Goal: Task Accomplishment & Management: Use online tool/utility

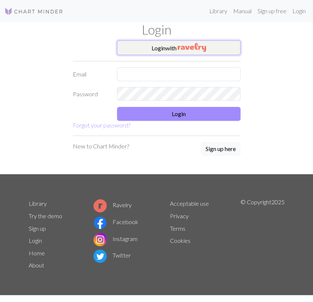
click at [204, 48] on img "button" at bounding box center [192, 47] width 28 height 9
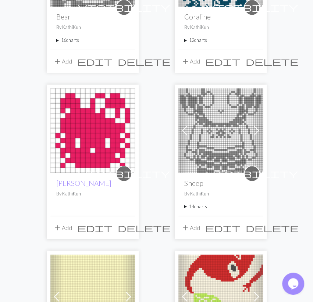
scroll to position [497, 0]
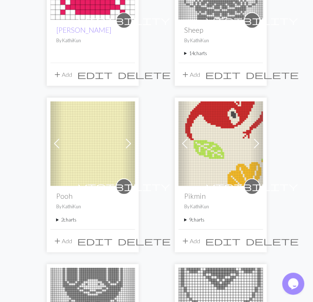
click at [194, 218] on summary "9 charts" at bounding box center [220, 220] width 73 height 7
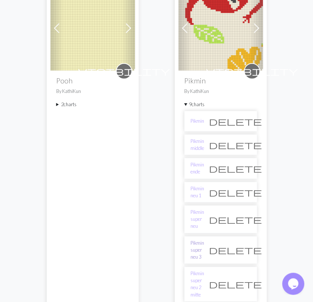
scroll to position [650, 0]
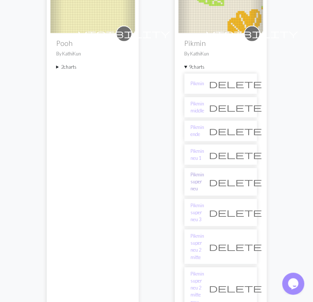
click at [203, 173] on link "Pikmin super neu" at bounding box center [198, 181] width 14 height 21
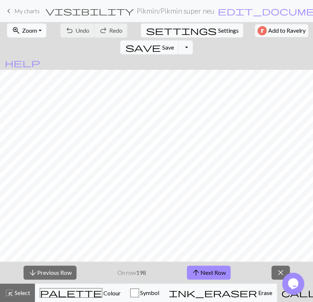
click at [35, 28] on span "Zoom" at bounding box center [29, 30] width 15 height 7
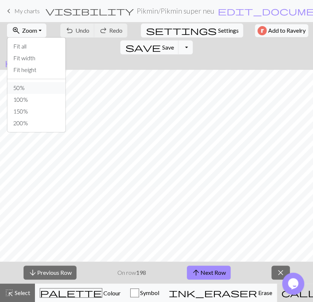
click at [41, 86] on button "50%" at bounding box center [36, 88] width 58 height 12
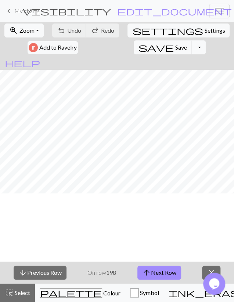
scroll to position [256, 0]
click at [152, 275] on button "arrow_upward Next Row" at bounding box center [160, 273] width 44 height 14
click at [175, 45] on span "Save" at bounding box center [181, 47] width 12 height 7
click at [172, 273] on button "arrow_upward Next Row" at bounding box center [160, 273] width 44 height 14
click at [134, 48] on button "save Save Save" at bounding box center [163, 47] width 58 height 14
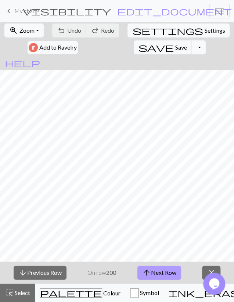
click at [147, 271] on span "arrow_upward" at bounding box center [146, 273] width 9 height 10
click at [175, 47] on span "Save" at bounding box center [181, 47] width 12 height 7
click at [174, 277] on button "arrow_upward Next Row" at bounding box center [160, 273] width 44 height 14
click at [172, 275] on button "arrow_upward Next Row" at bounding box center [160, 273] width 44 height 14
click at [175, 48] on span "Save" at bounding box center [181, 47] width 12 height 7
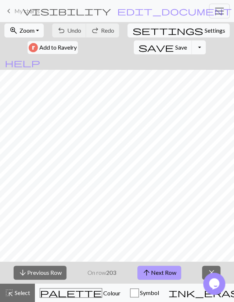
click at [166, 271] on button "arrow_upward Next Row" at bounding box center [160, 273] width 44 height 14
click at [156, 272] on button "arrow_upward Next Row" at bounding box center [160, 273] width 44 height 14
click at [175, 49] on span "Save" at bounding box center [181, 47] width 12 height 7
click at [166, 273] on button "arrow_upward Next Row" at bounding box center [160, 273] width 44 height 14
click at [175, 49] on span "Save" at bounding box center [181, 47] width 12 height 7
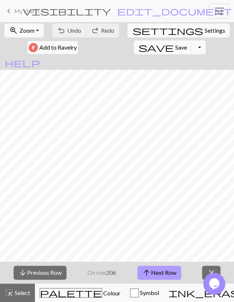
click at [154, 275] on button "arrow_upward Next Row" at bounding box center [160, 273] width 44 height 14
click at [175, 49] on span "Save" at bounding box center [181, 47] width 12 height 7
click at [156, 276] on button "arrow_upward Next Row" at bounding box center [160, 273] width 44 height 14
click at [157, 273] on button "arrow_upward Next Row" at bounding box center [160, 273] width 44 height 14
click at [175, 48] on span "Save" at bounding box center [181, 47] width 12 height 7
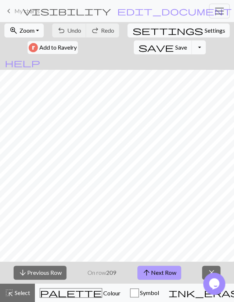
click at [157, 276] on button "arrow_upward Next Row" at bounding box center [160, 273] width 44 height 14
click at [139, 51] on span "save" at bounding box center [156, 47] width 35 height 10
click at [164, 273] on button "arrow_upward Next Row" at bounding box center [160, 273] width 44 height 14
click at [175, 46] on span "Save" at bounding box center [181, 47] width 12 height 7
click at [162, 272] on button "arrow_upward Next Row" at bounding box center [160, 273] width 44 height 14
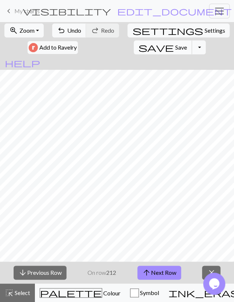
click at [175, 45] on span "Save" at bounding box center [181, 47] width 12 height 7
click at [162, 273] on button "arrow_upward Next Row" at bounding box center [160, 273] width 44 height 14
click at [134, 50] on button "save Save Save" at bounding box center [163, 47] width 58 height 14
click at [160, 270] on button "arrow_upward Next Row" at bounding box center [160, 273] width 44 height 14
click at [150, 275] on span "arrow_upward" at bounding box center [146, 273] width 9 height 10
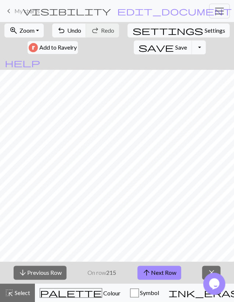
click at [133, 40] on div "save Save Save Toggle Dropdown file_copy Save a copy save_alt Download" at bounding box center [170, 47] width 74 height 17
click at [166, 275] on button "arrow_upward Next Row" at bounding box center [160, 273] width 44 height 14
click at [163, 275] on button "arrow_upward Next Row" at bounding box center [160, 273] width 44 height 14
click at [175, 46] on span "Save" at bounding box center [181, 47] width 12 height 7
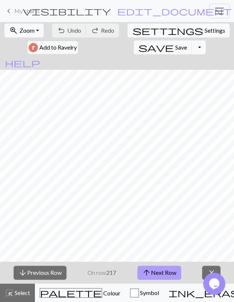
click at [154, 269] on button "arrow_upward Next Row" at bounding box center [160, 273] width 44 height 14
click at [160, 270] on button "arrow_upward Next Row" at bounding box center [160, 273] width 44 height 14
click at [159, 273] on button "arrow_upward Next Row" at bounding box center [160, 273] width 44 height 14
click at [139, 47] on span "save" at bounding box center [156, 47] width 35 height 10
click at [163, 271] on button "arrow_upward Next Row" at bounding box center [160, 273] width 44 height 14
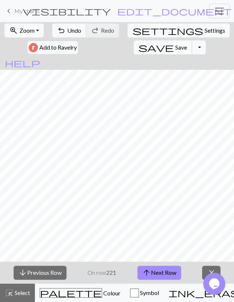
click at [175, 48] on span "Save" at bounding box center [181, 47] width 12 height 7
click at [154, 273] on button "arrow_upward Next Row" at bounding box center [160, 273] width 44 height 14
drag, startPoint x: 111, startPoint y: 47, endPoint x: 94, endPoint y: 62, distance: 23.0
click at [175, 47] on span "Save" at bounding box center [181, 47] width 12 height 7
click at [162, 275] on button "arrow_upward Next Row" at bounding box center [160, 273] width 44 height 14
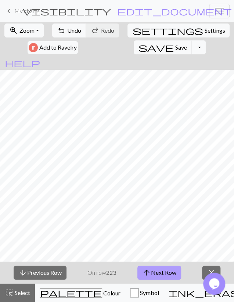
click at [165, 273] on button "arrow_upward Next Row" at bounding box center [160, 273] width 44 height 14
click at [175, 47] on span "Save" at bounding box center [181, 47] width 12 height 7
click at [163, 268] on button "arrow_upward Next Row" at bounding box center [160, 273] width 44 height 14
click at [139, 46] on span "save" at bounding box center [156, 47] width 35 height 10
click at [154, 274] on button "arrow_upward Next Row" at bounding box center [160, 273] width 44 height 14
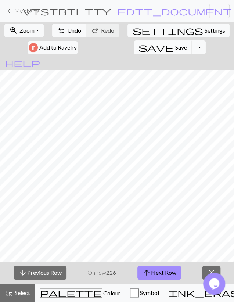
click at [139, 47] on span "save" at bounding box center [156, 47] width 35 height 10
